Goal: Register for event/course

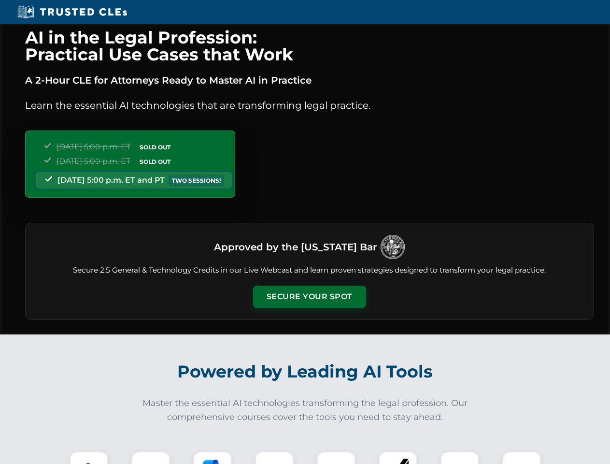
click at [309, 297] on button "Secure Your Spot" at bounding box center [309, 297] width 113 height 22
click at [89, 458] on img at bounding box center [89, 471] width 28 height 28
